Goal: Transaction & Acquisition: Purchase product/service

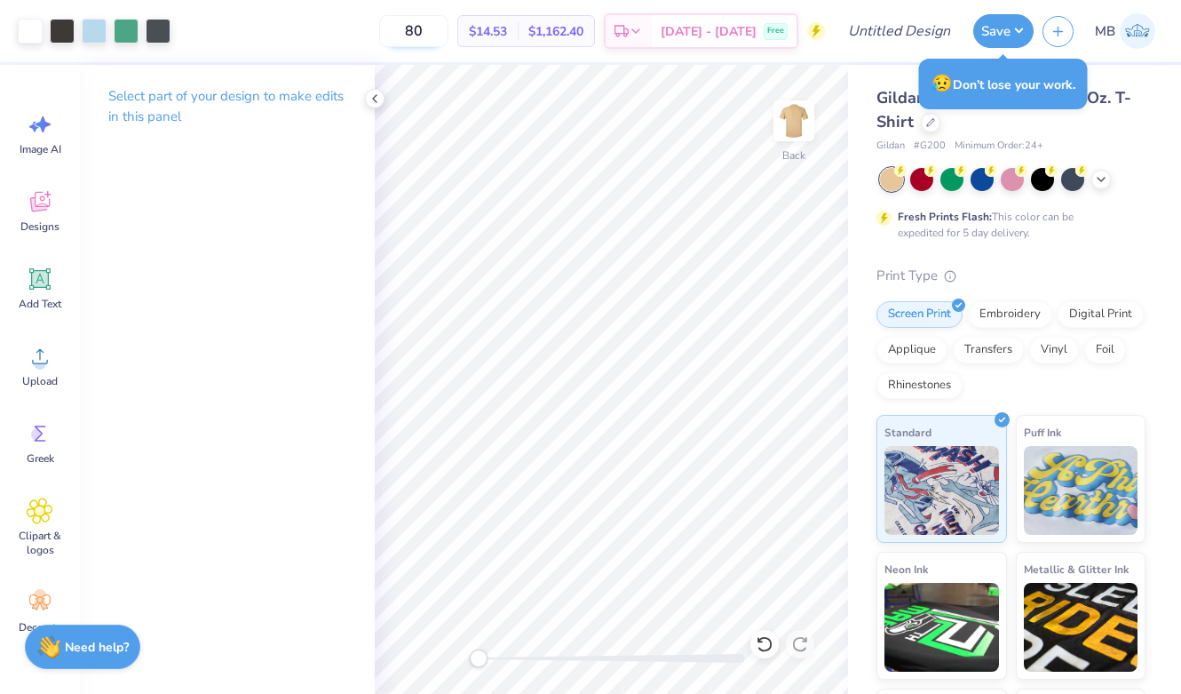
click at [448, 36] on input "80" at bounding box center [413, 31] width 69 height 32
type input "8"
type input "40"
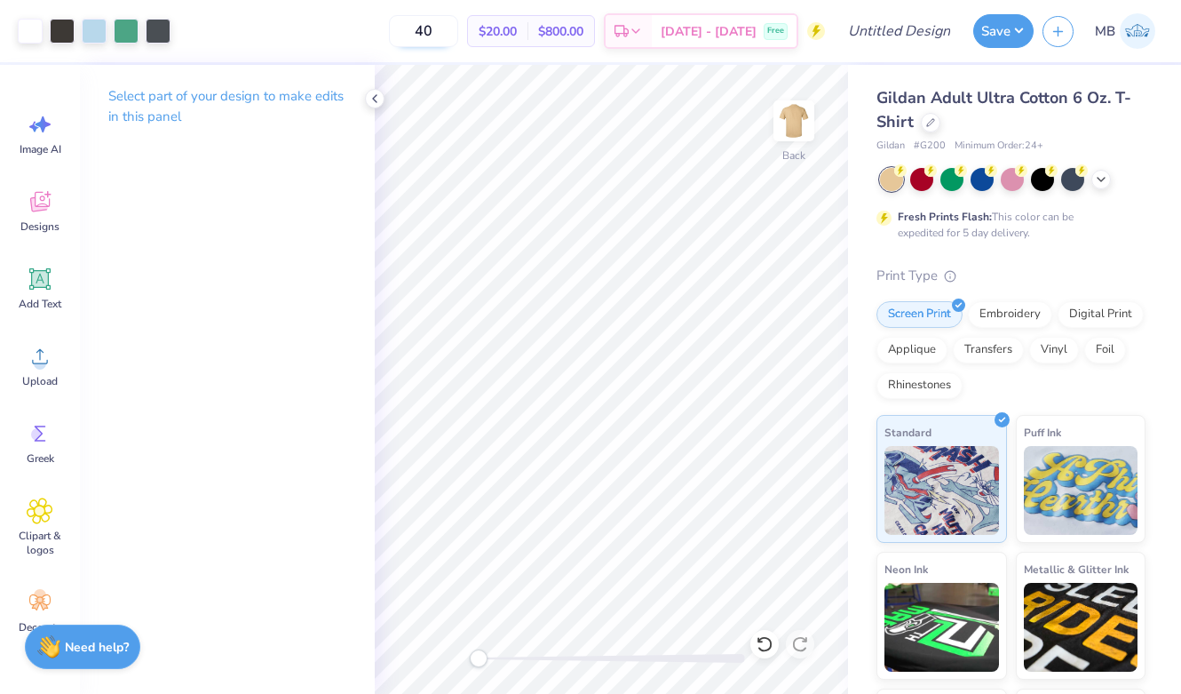
click at [458, 36] on input "40" at bounding box center [423, 31] width 69 height 32
type input "40"
click at [448, 25] on input "110" at bounding box center [413, 31] width 69 height 32
drag, startPoint x: 470, startPoint y: 33, endPoint x: 433, endPoint y: 33, distance: 36.4
click at [433, 33] on input "110" at bounding box center [413, 31] width 69 height 32
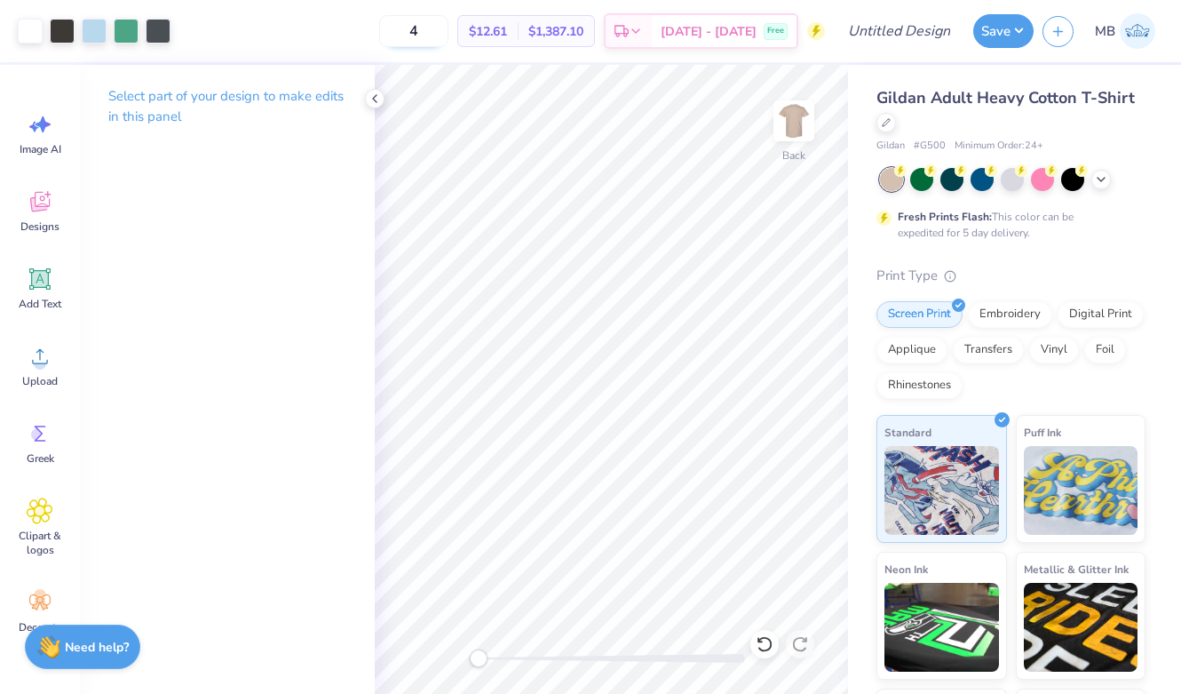
type input "40"
